Goal: Navigation & Orientation: Find specific page/section

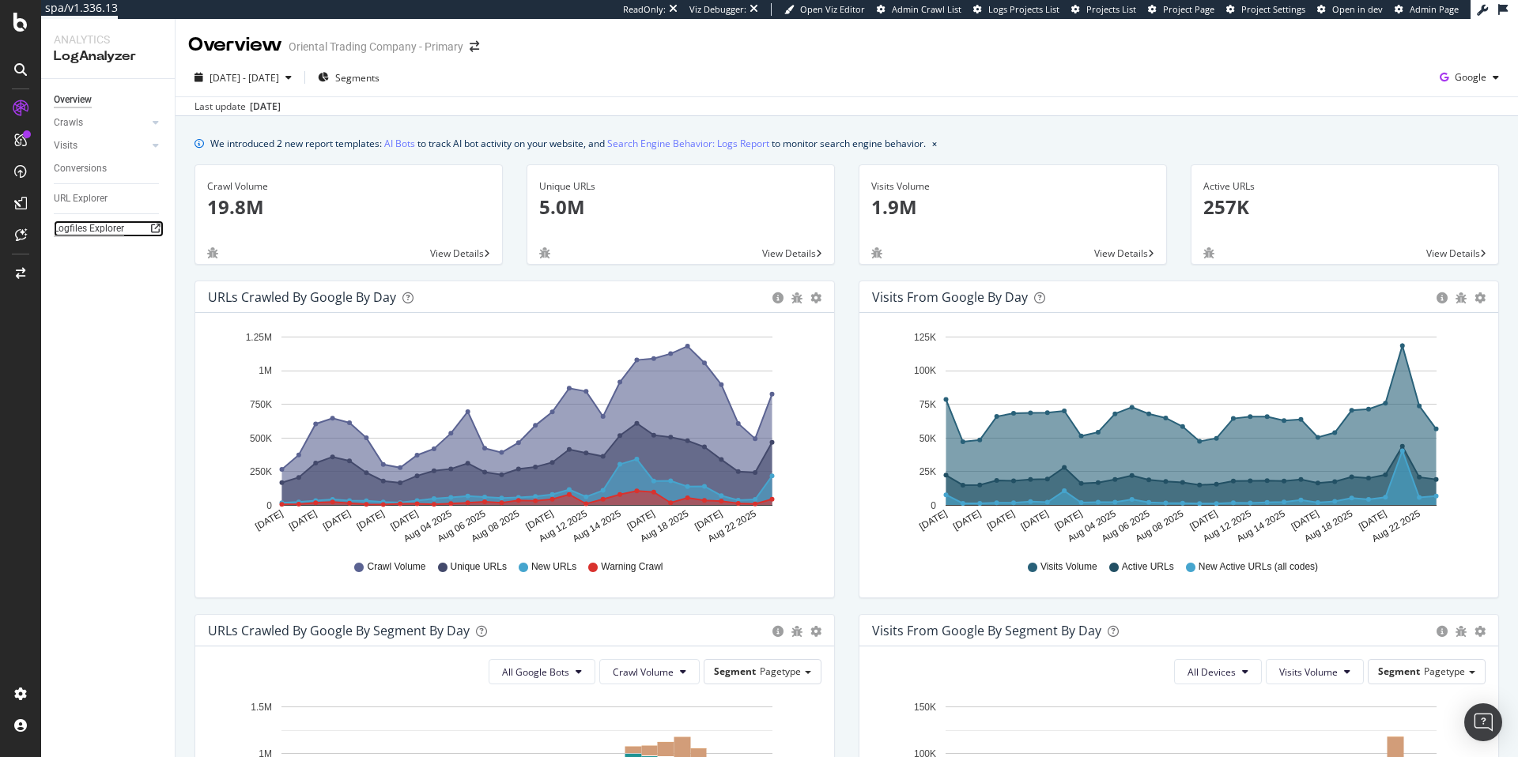
click at [95, 222] on div "Logfiles Explorer" at bounding box center [89, 229] width 70 height 17
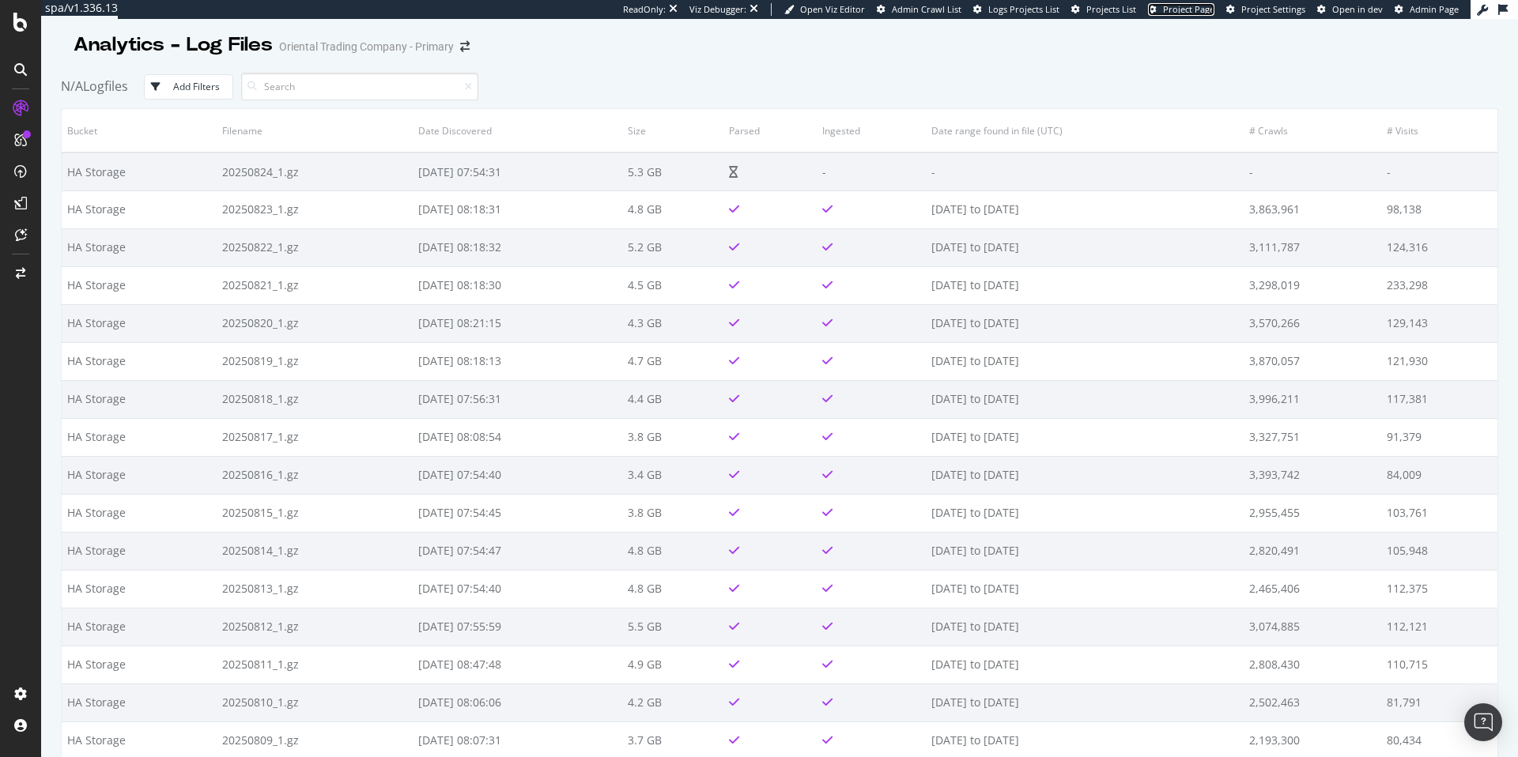
click at [1191, 9] on span "Project Page" at bounding box center [1188, 9] width 51 height 12
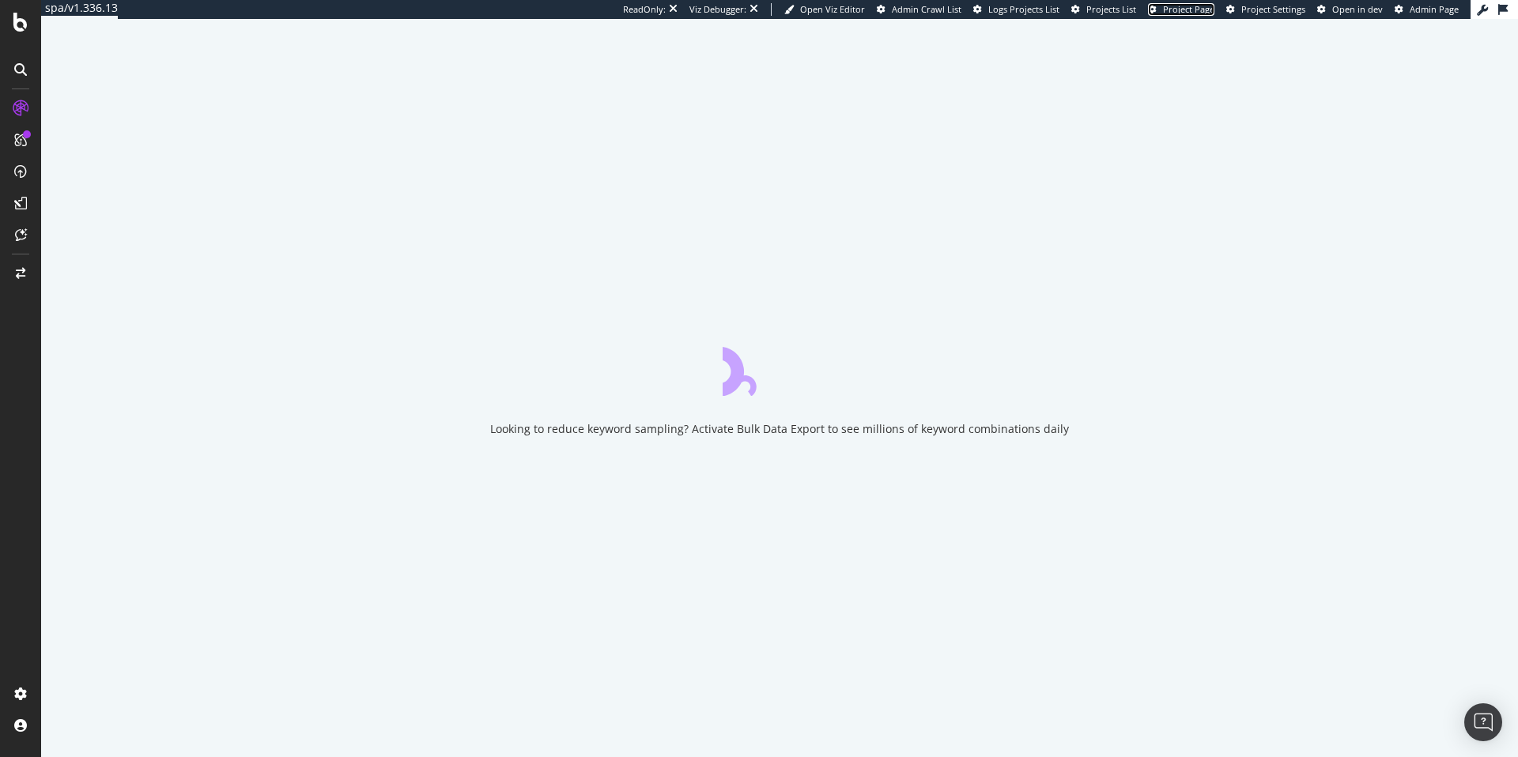
click at [1191, 6] on span "Project Page" at bounding box center [1188, 9] width 51 height 12
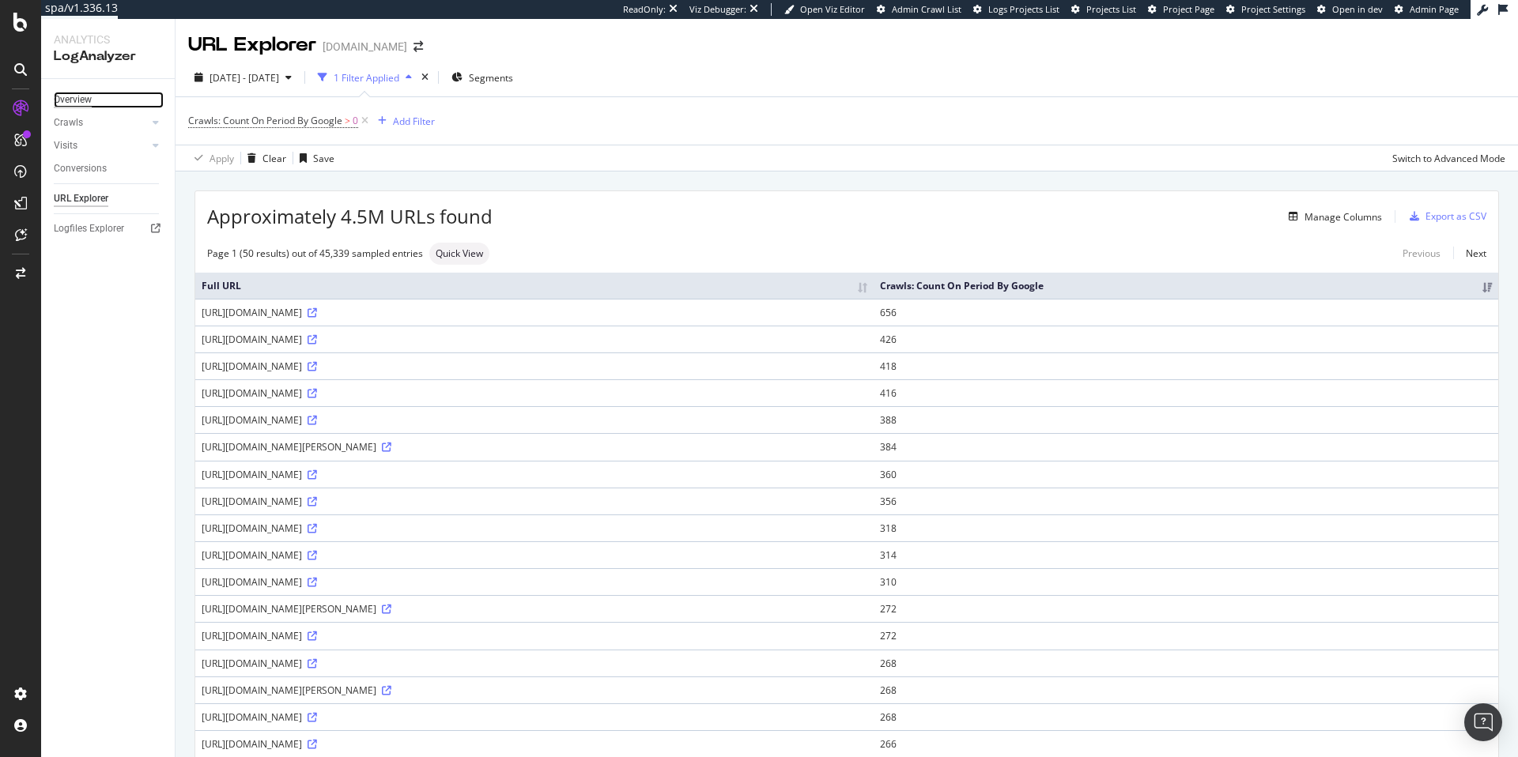
click at [87, 94] on div "Overview" at bounding box center [73, 100] width 38 height 17
